Goal: Check status: Check status

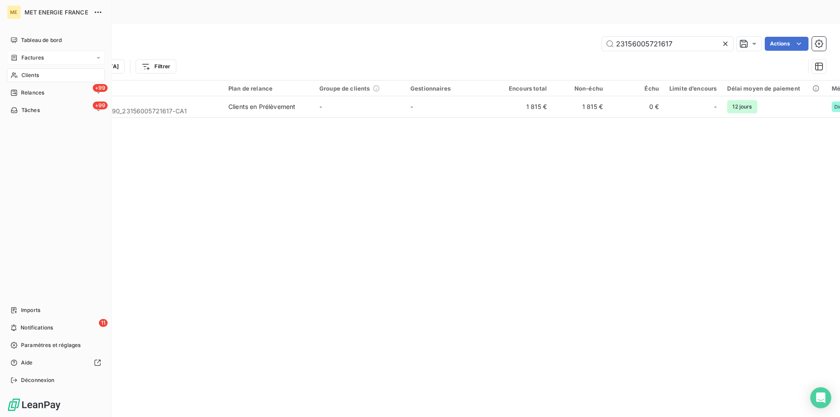
click at [35, 61] on div "Factures" at bounding box center [56, 58] width 98 height 14
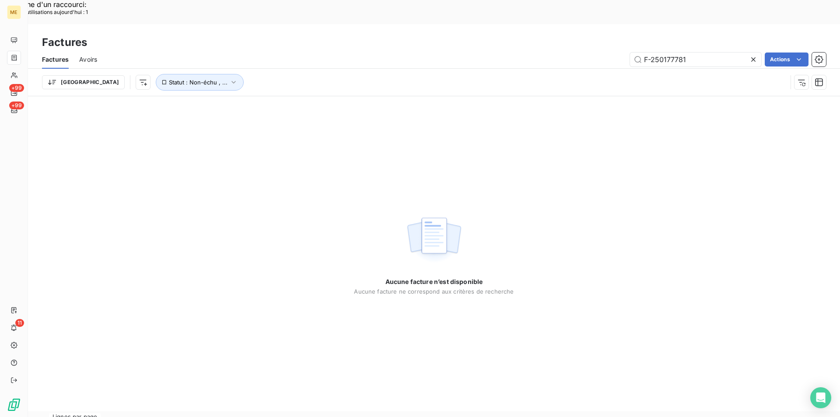
drag, startPoint x: 700, startPoint y: 36, endPoint x: 605, endPoint y: 37, distance: 94.4
click at [605, 52] on div "F-250177781 Actions" at bounding box center [467, 59] width 718 height 14
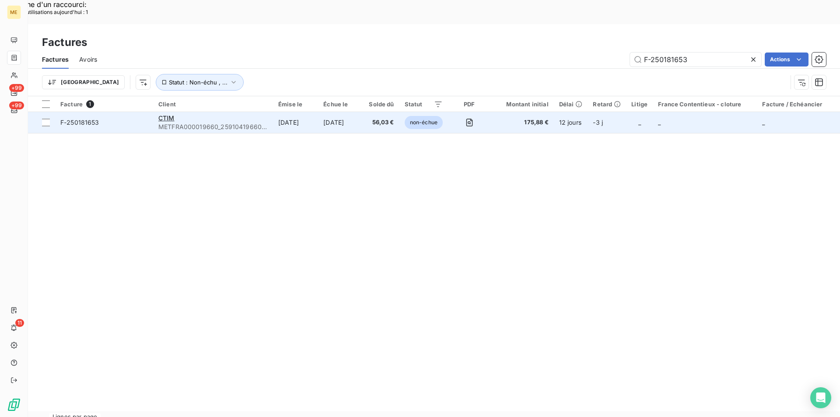
type input "F-250181653"
click at [106, 118] on span "F-250181653" at bounding box center [103, 122] width 87 height 9
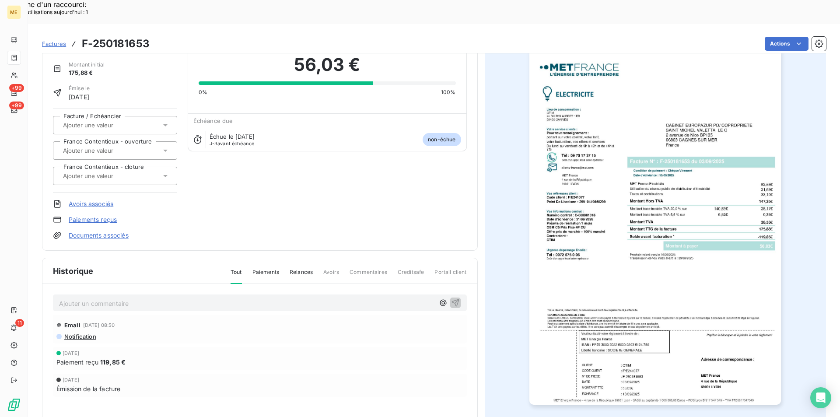
scroll to position [67, 0]
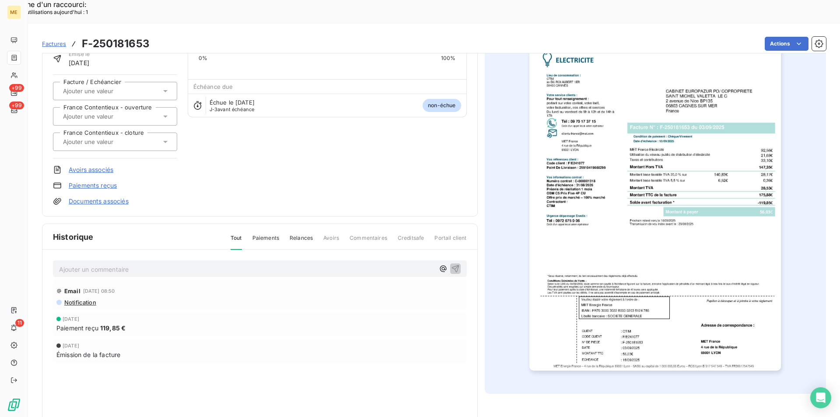
click at [662, 112] on img "button" at bounding box center [654, 192] width 251 height 356
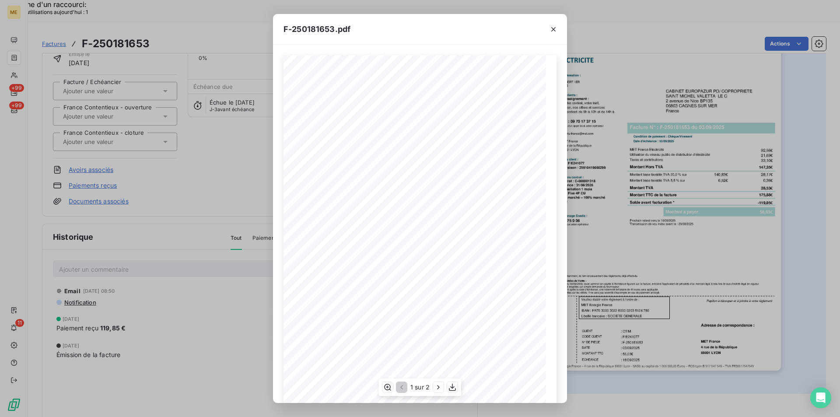
scroll to position [34, 0]
click at [451, 387] on icon "button" at bounding box center [452, 387] width 9 height 9
click at [450, 383] on icon "button" at bounding box center [452, 387] width 9 height 9
